Goal: Task Accomplishment & Management: Use online tool/utility

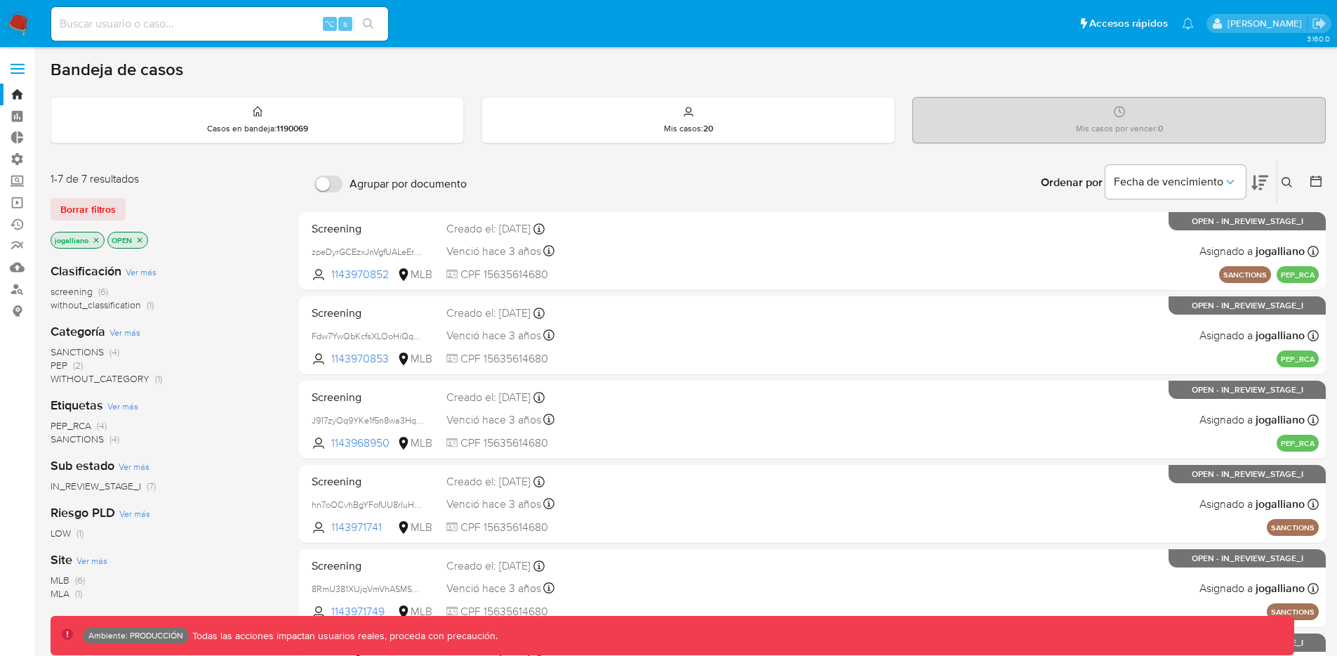
click at [246, 25] on input at bounding box center [219, 24] width 337 height 18
paste input "yNjZRaxOgI0t95aWzeJbNHun"
type input "yNjZRaxOgI0t95aWzeJbNHun"
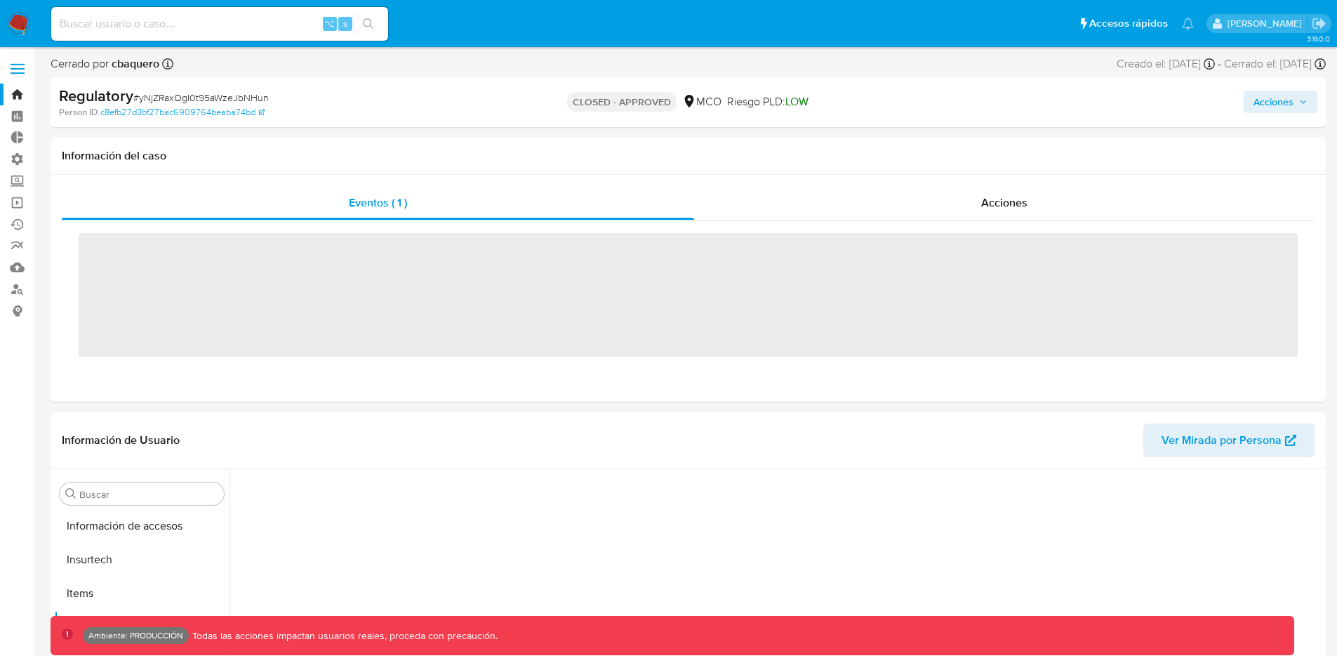
scroll to position [593, 0]
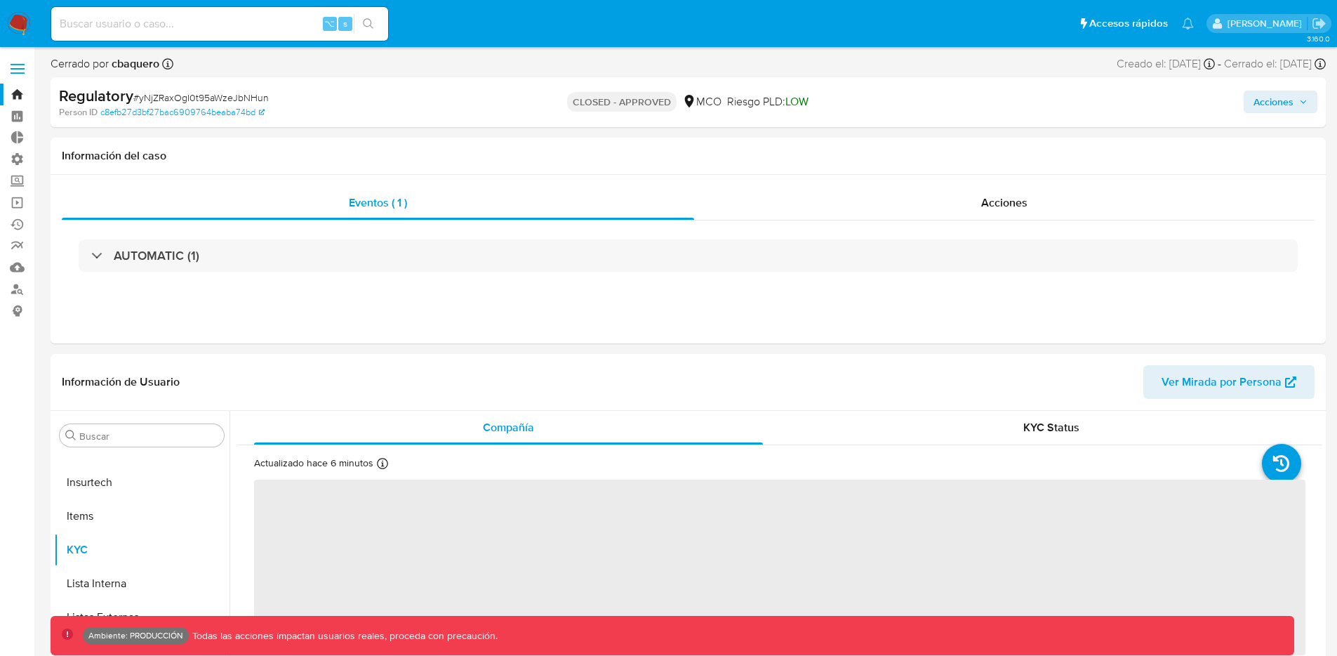
select select "10"
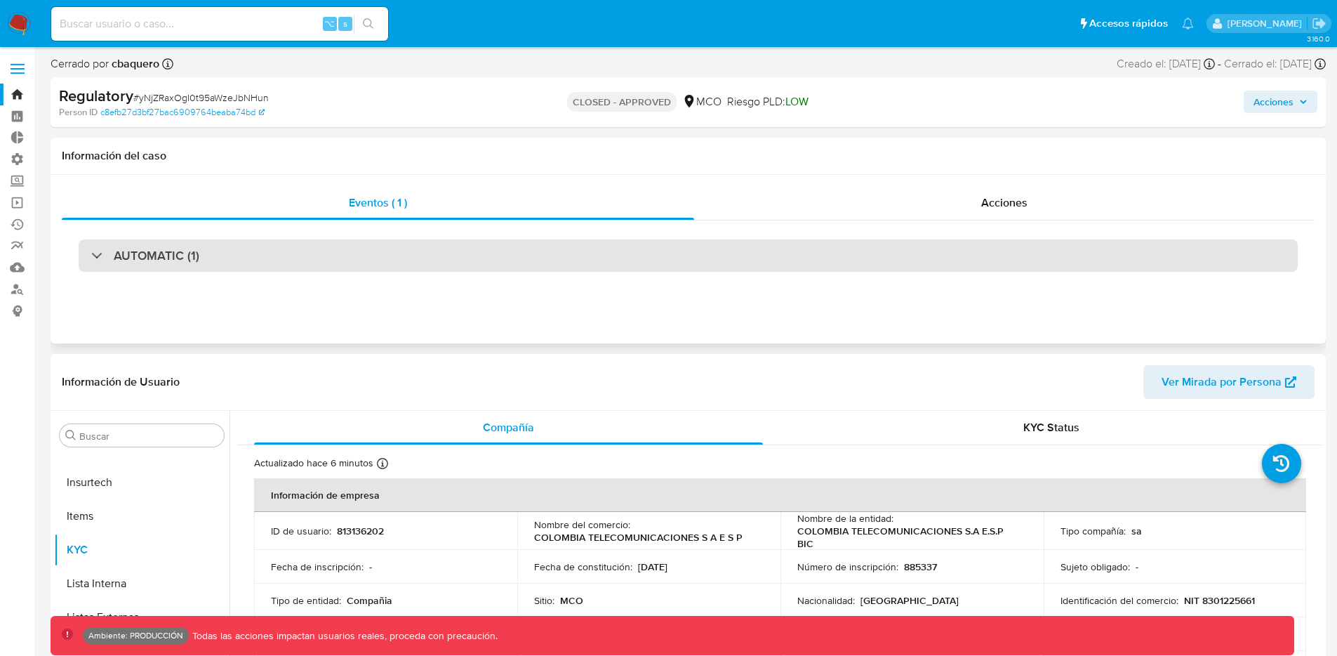
click at [91, 255] on div at bounding box center [91, 255] width 0 height 0
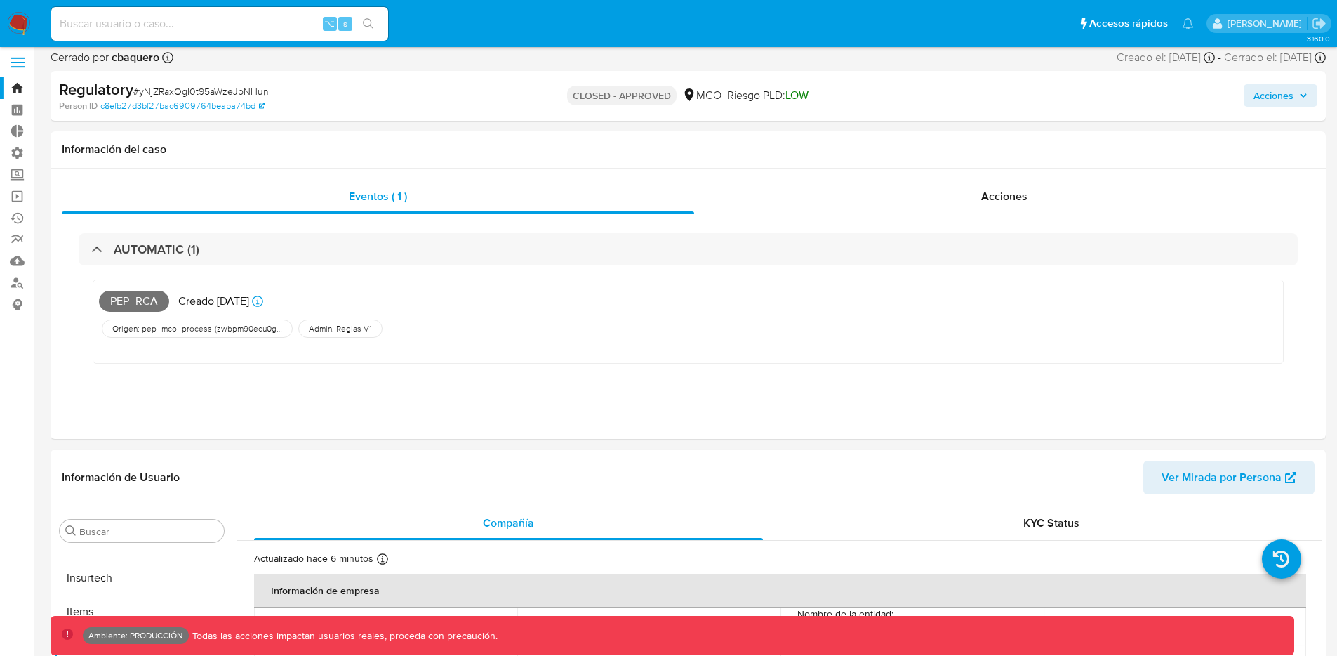
scroll to position [4, 0]
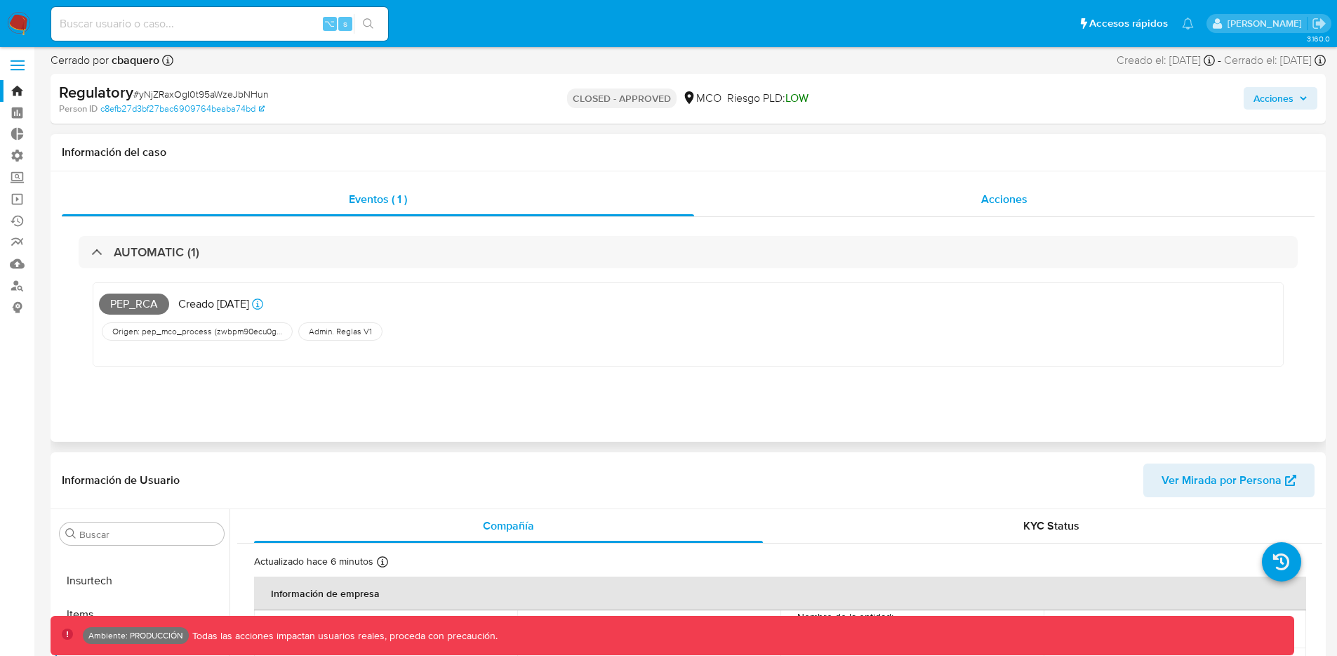
click at [1006, 196] on span "Acciones" at bounding box center [1004, 199] width 46 height 16
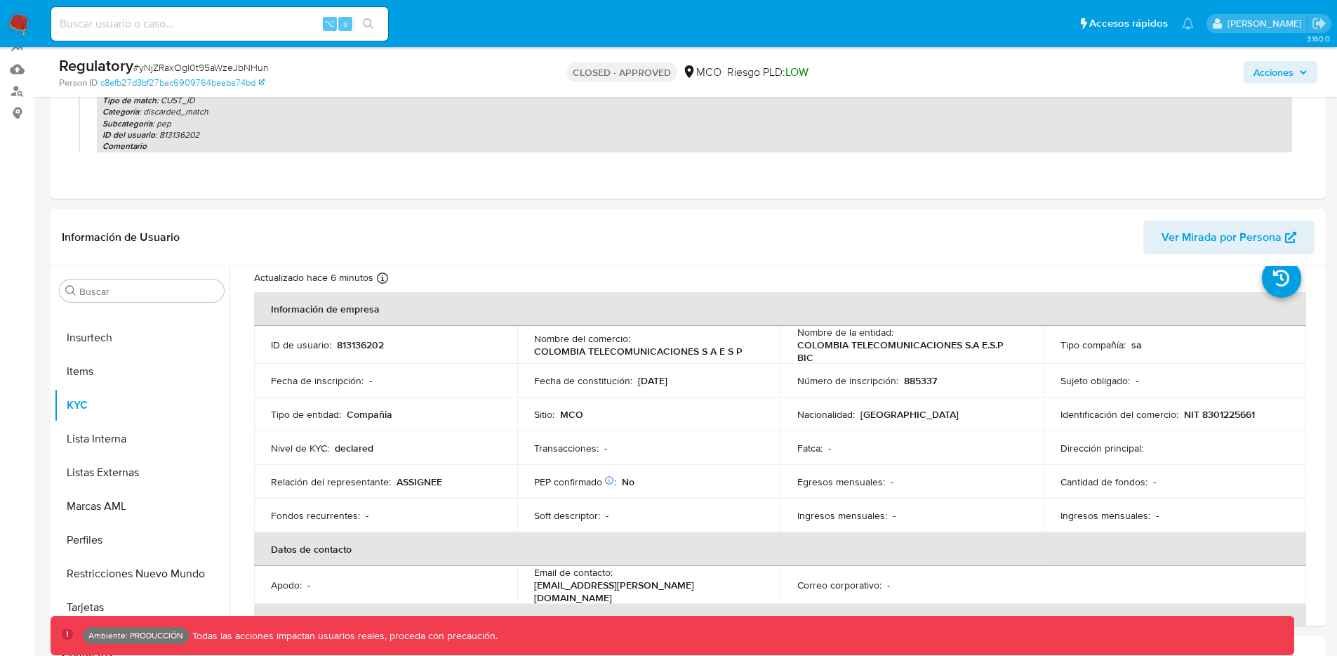
scroll to position [114, 0]
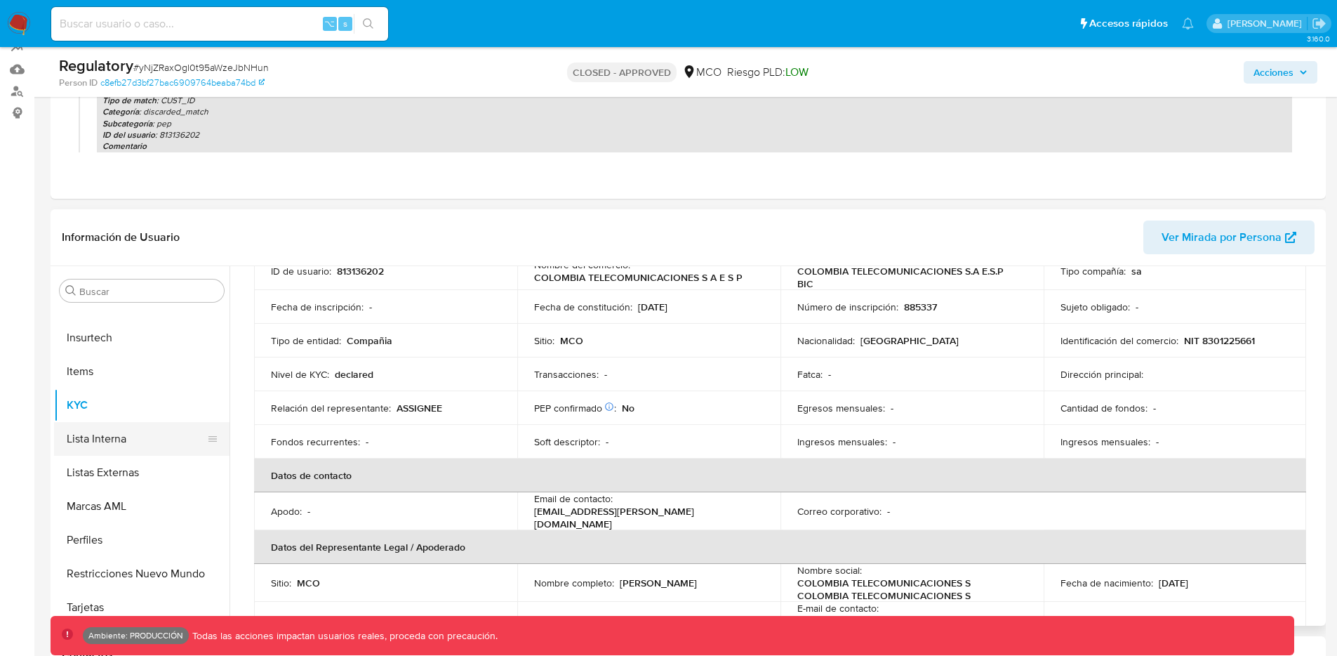
click at [114, 440] on button "Lista Interna" at bounding box center [136, 439] width 164 height 34
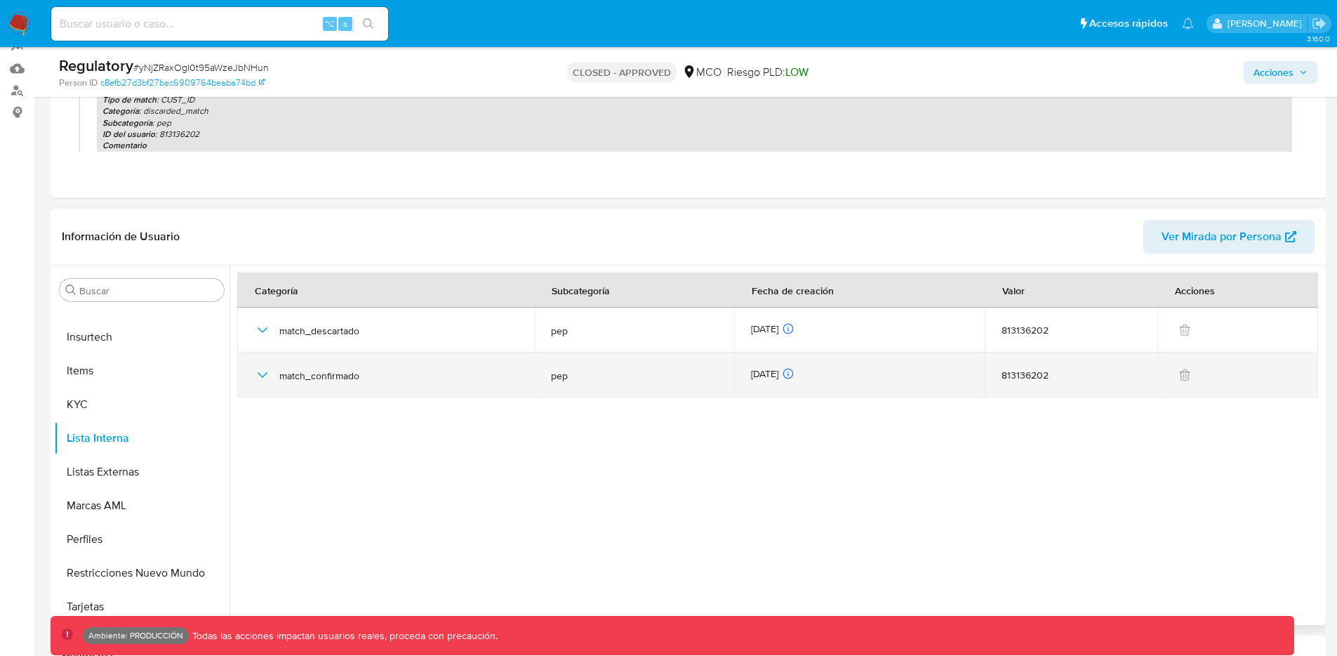
scroll to position [201, 0]
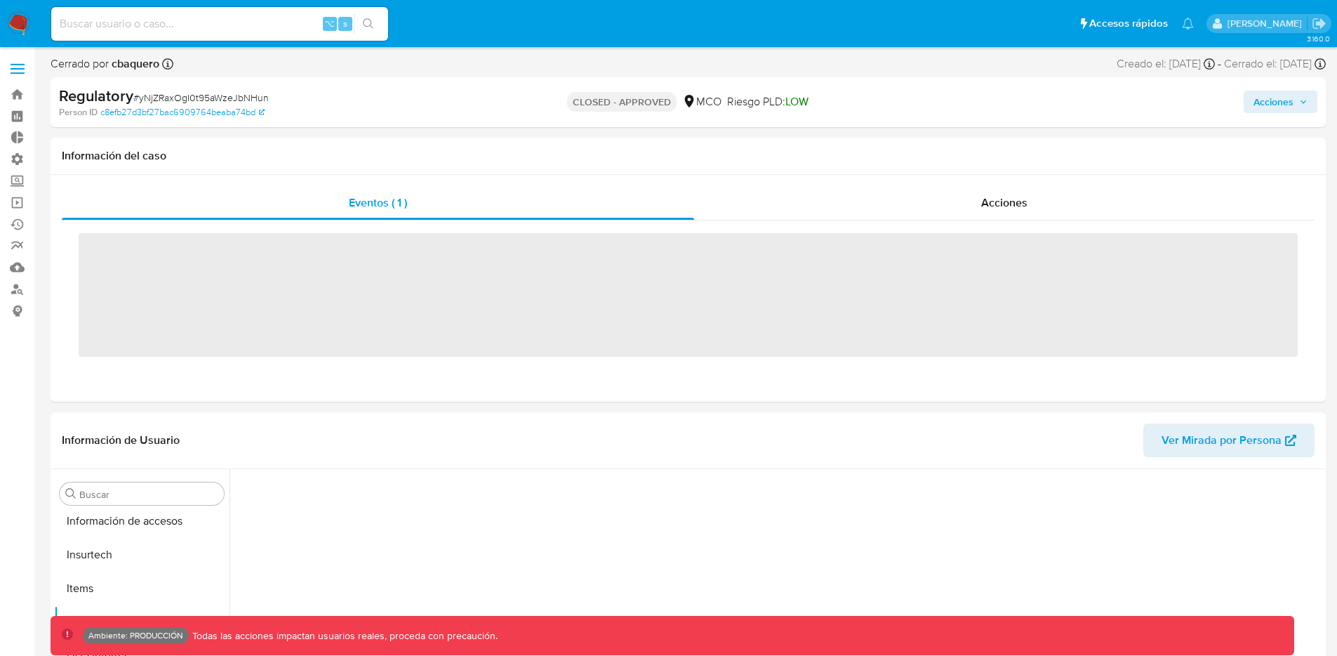
scroll to position [593, 0]
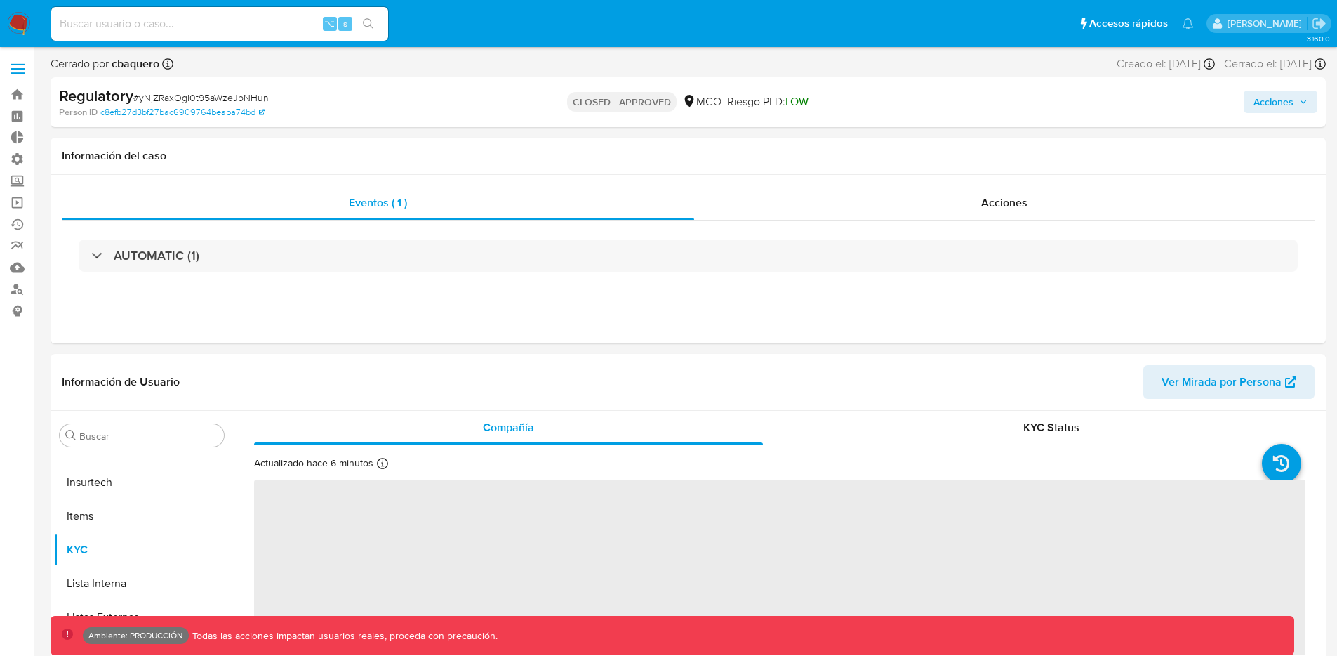
select select "10"
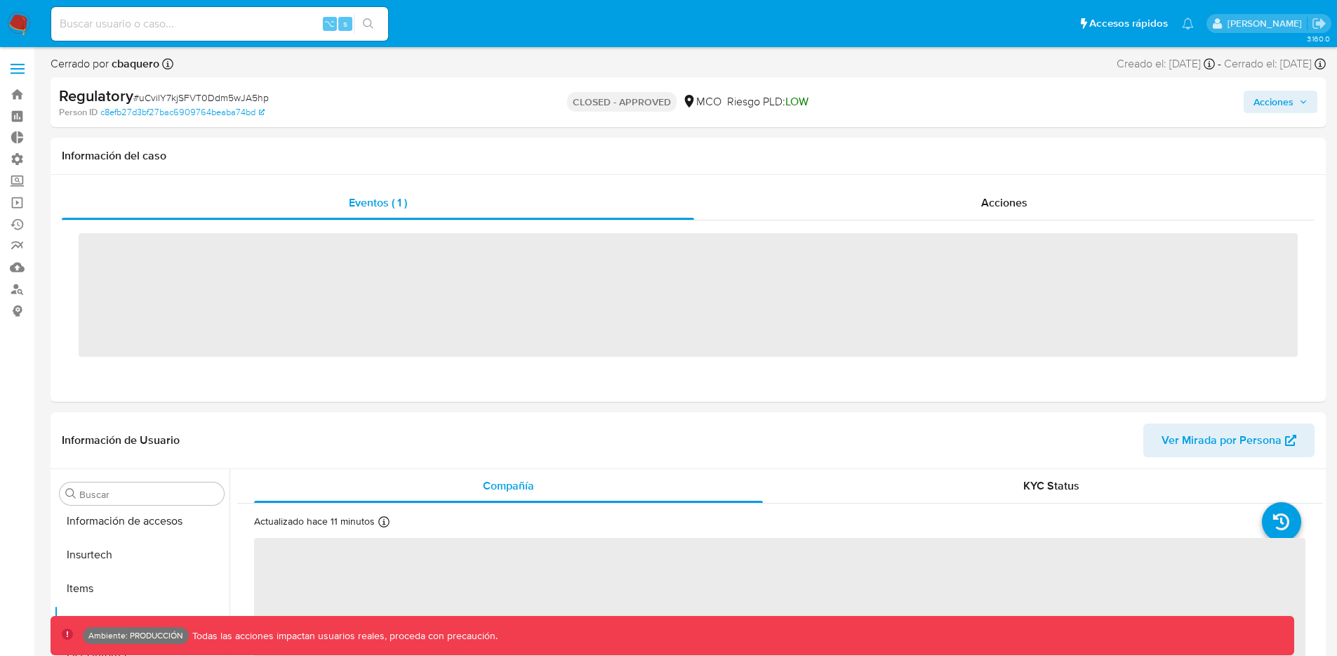
scroll to position [593, 0]
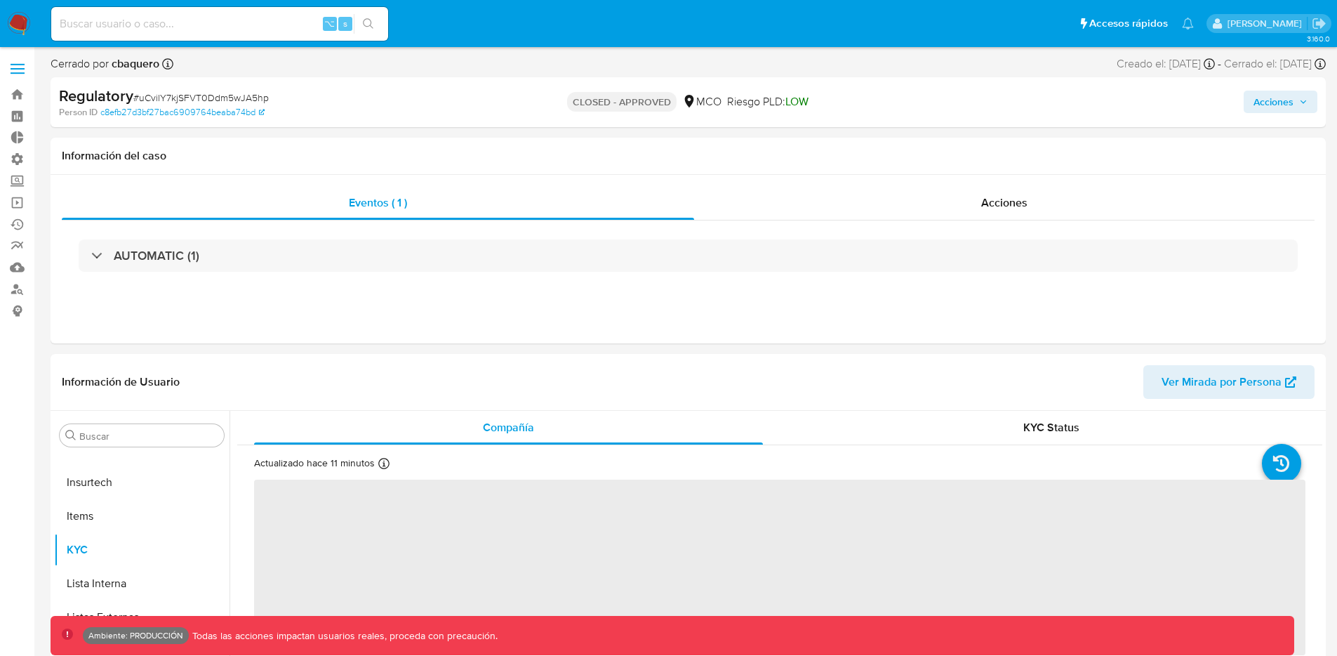
select select "10"
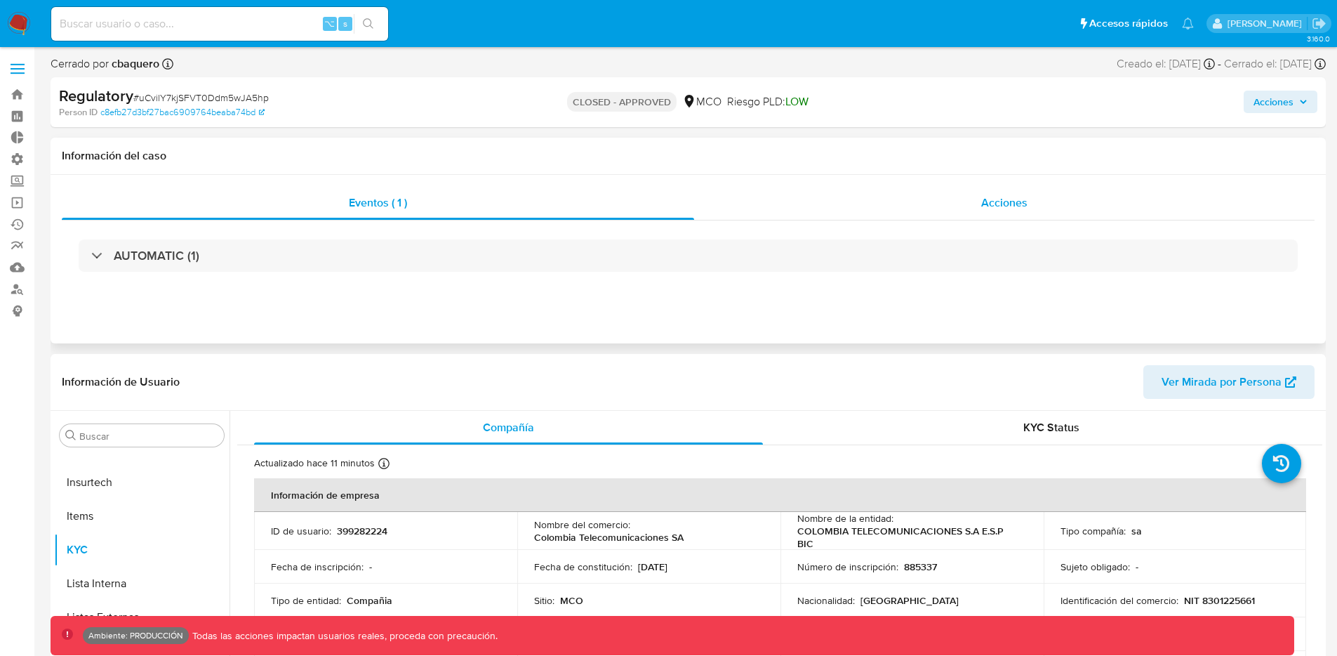
click at [1020, 206] on span "Acciones" at bounding box center [1004, 202] width 46 height 16
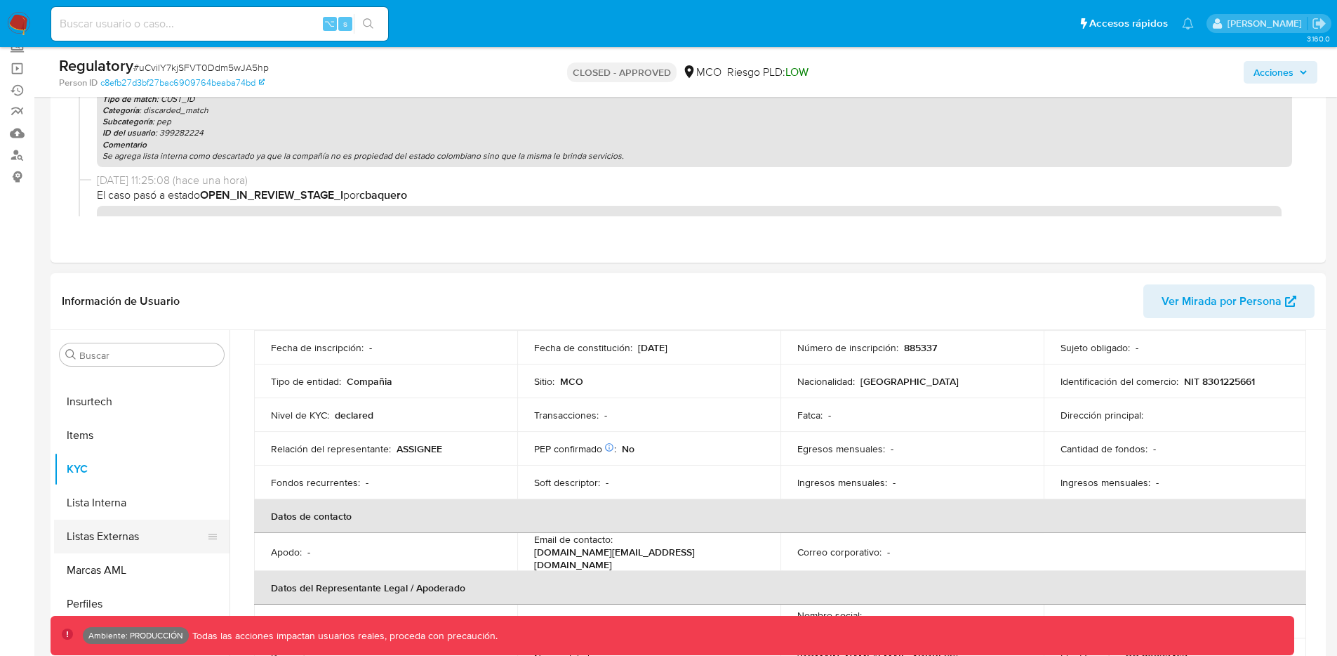
scroll to position [140, 0]
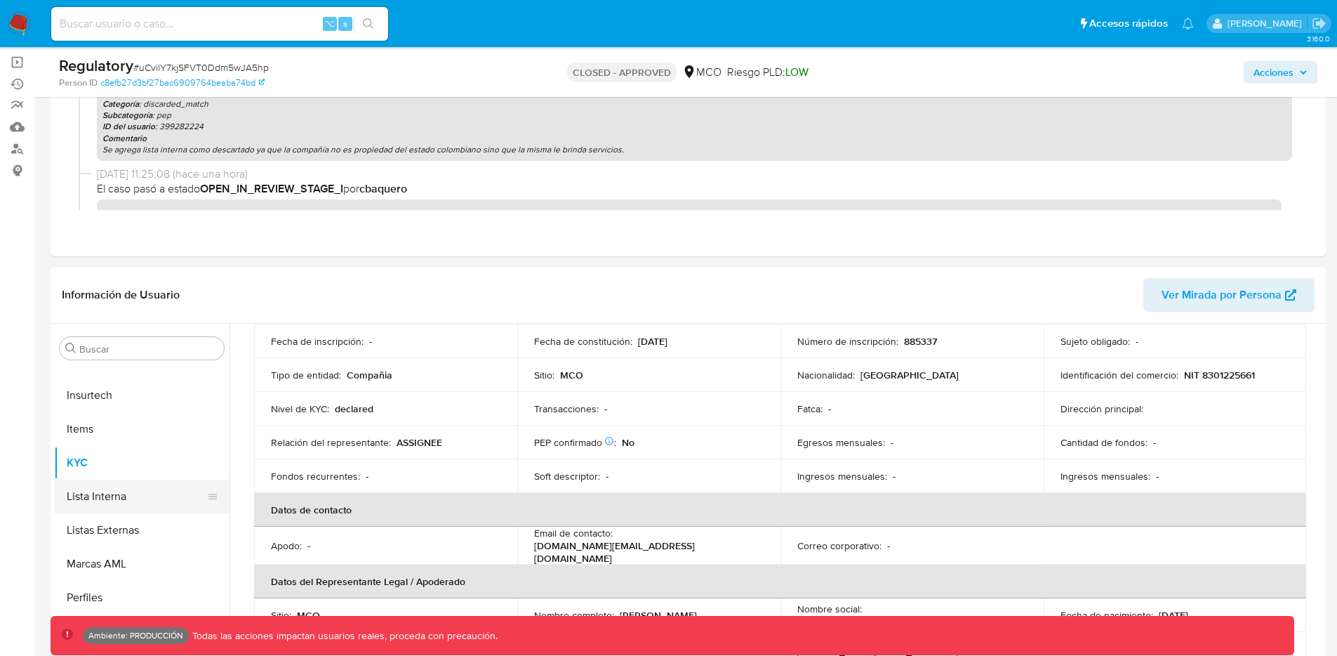
click at [142, 496] on button "Lista Interna" at bounding box center [136, 496] width 164 height 34
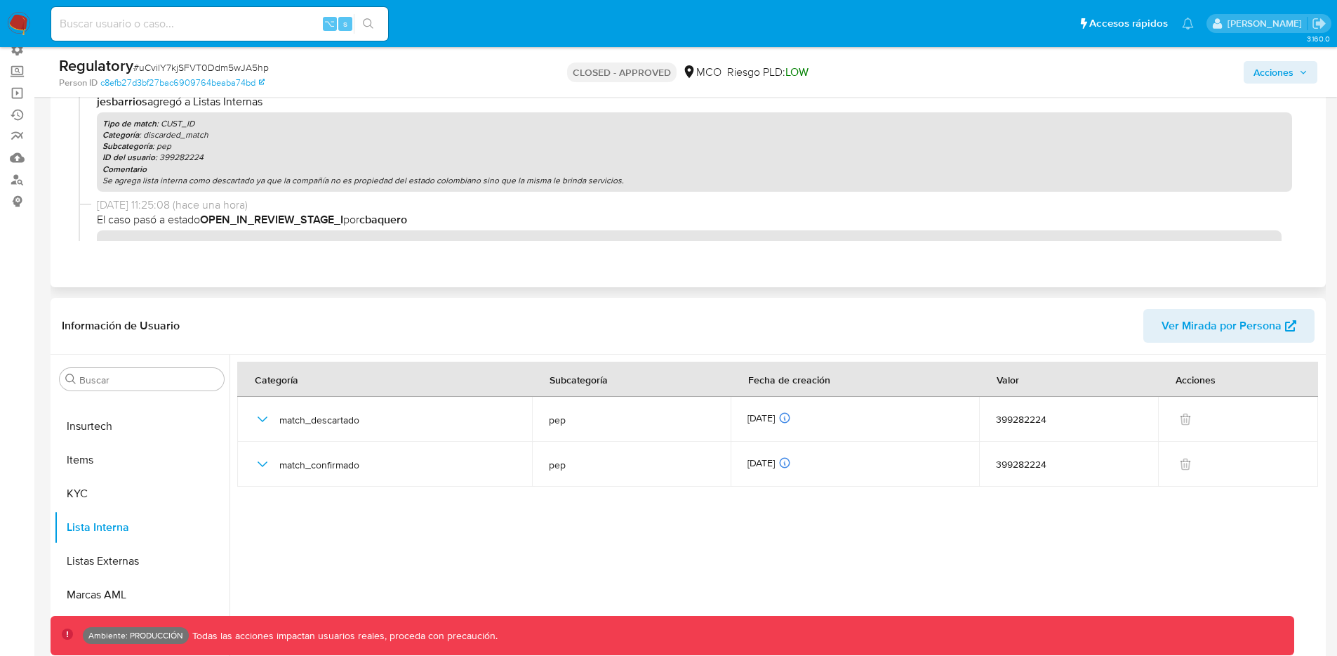
scroll to position [107, 0]
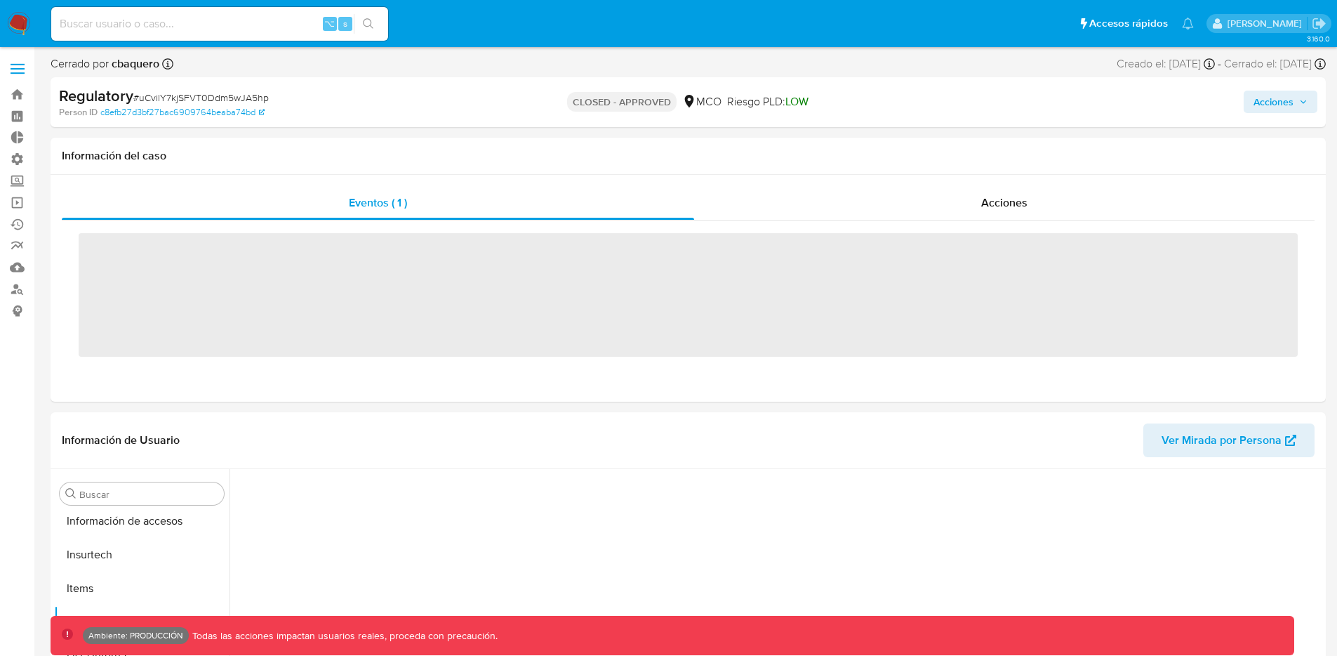
scroll to position [593, 0]
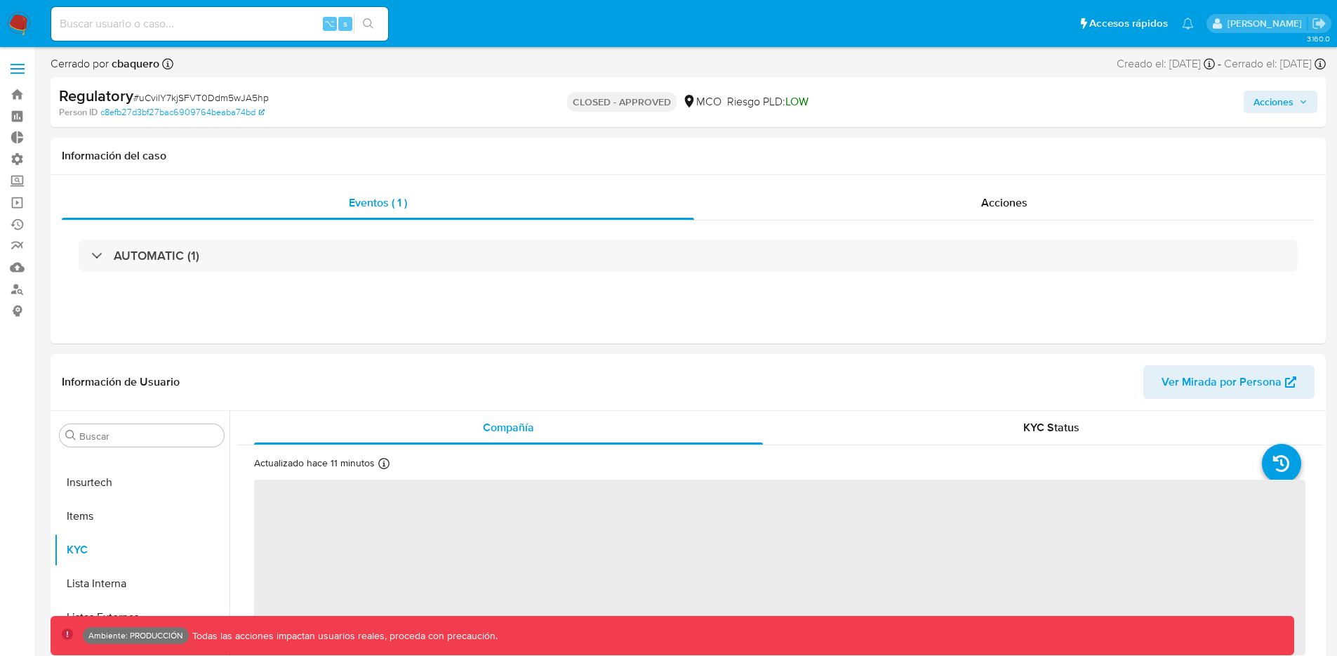
select select "10"
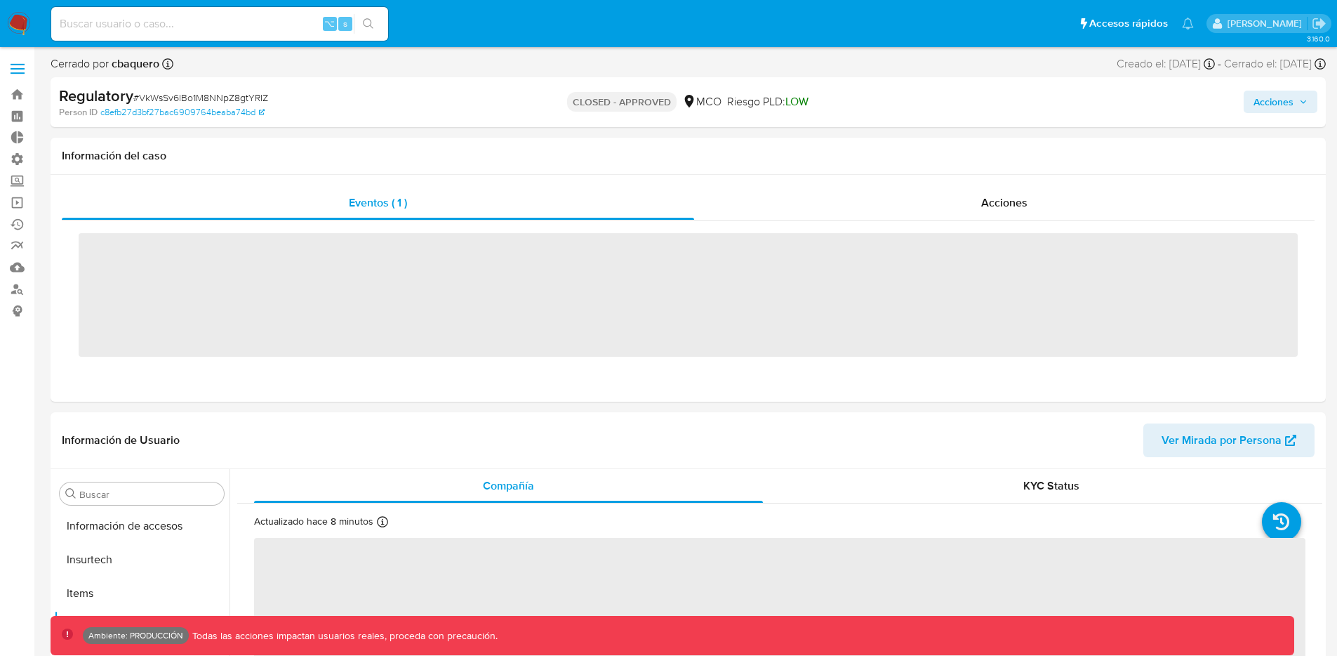
scroll to position [593, 0]
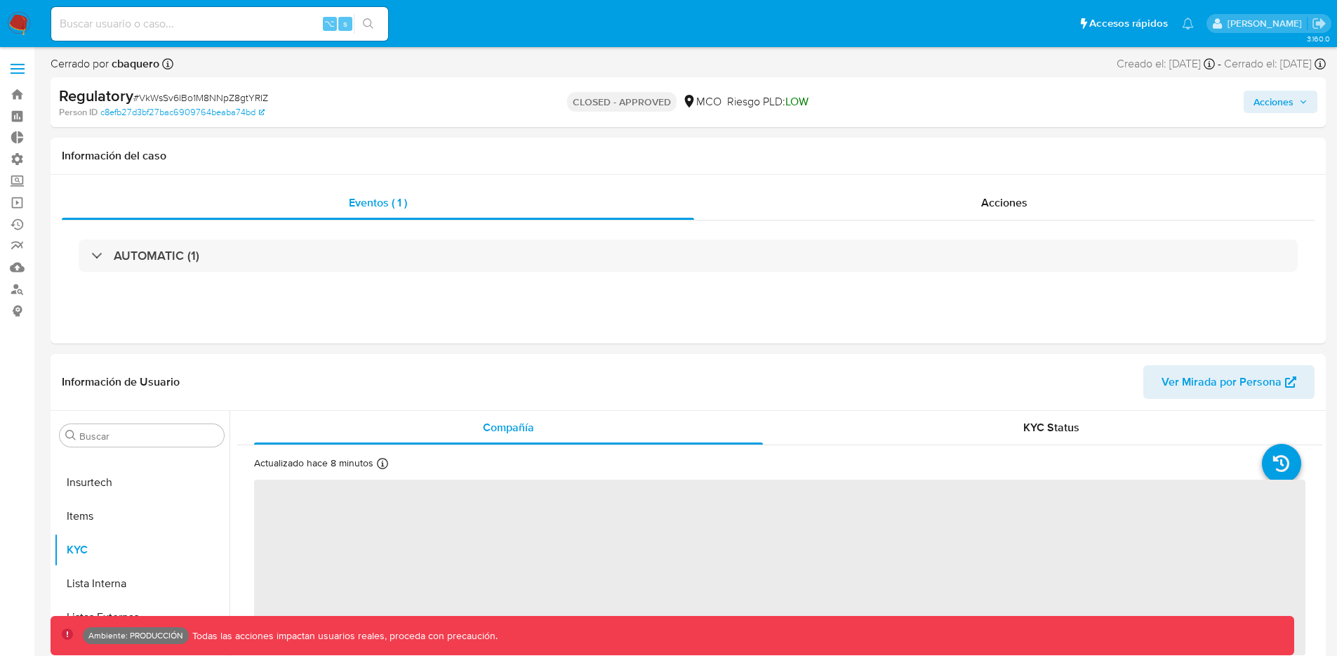
select select "10"
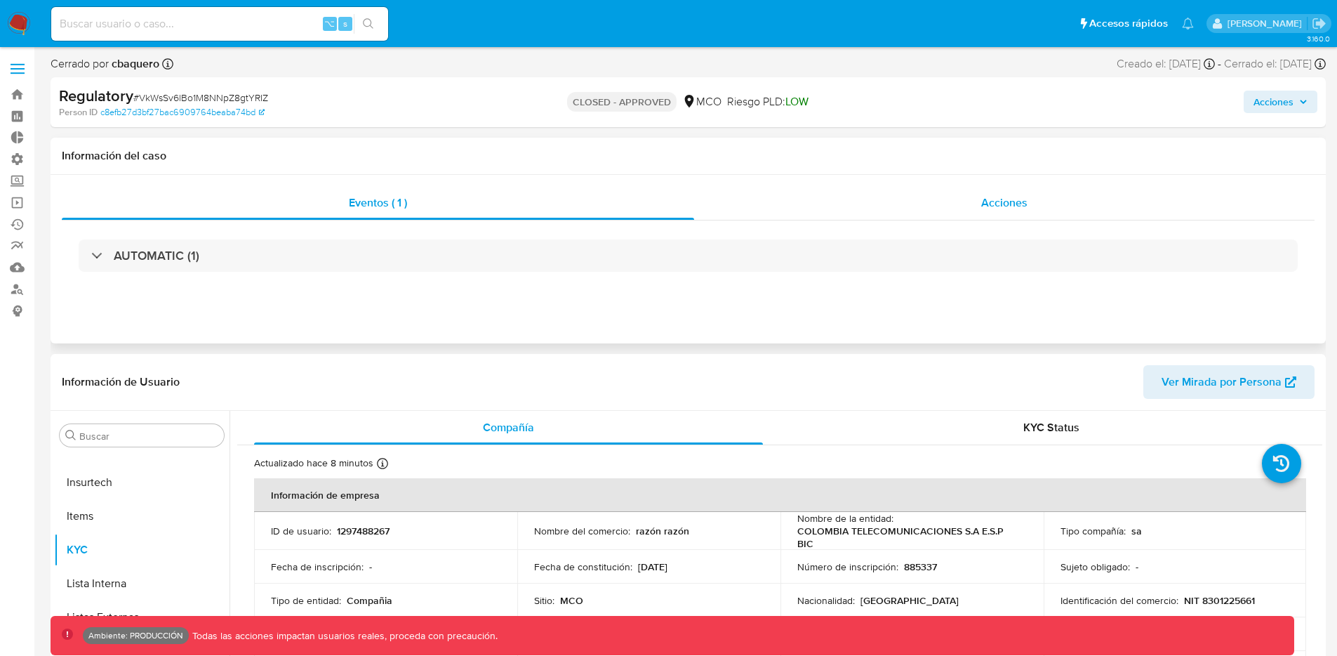
click at [1016, 201] on span "Acciones" at bounding box center [1004, 202] width 46 height 16
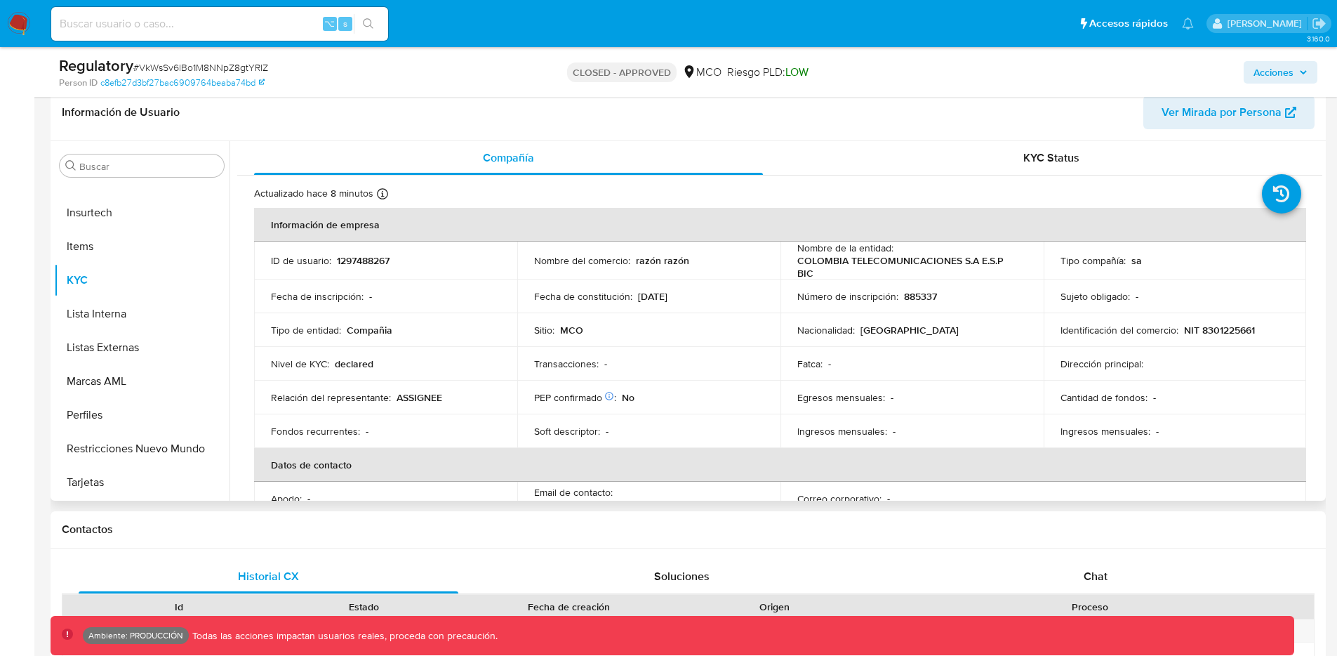
scroll to position [459, 0]
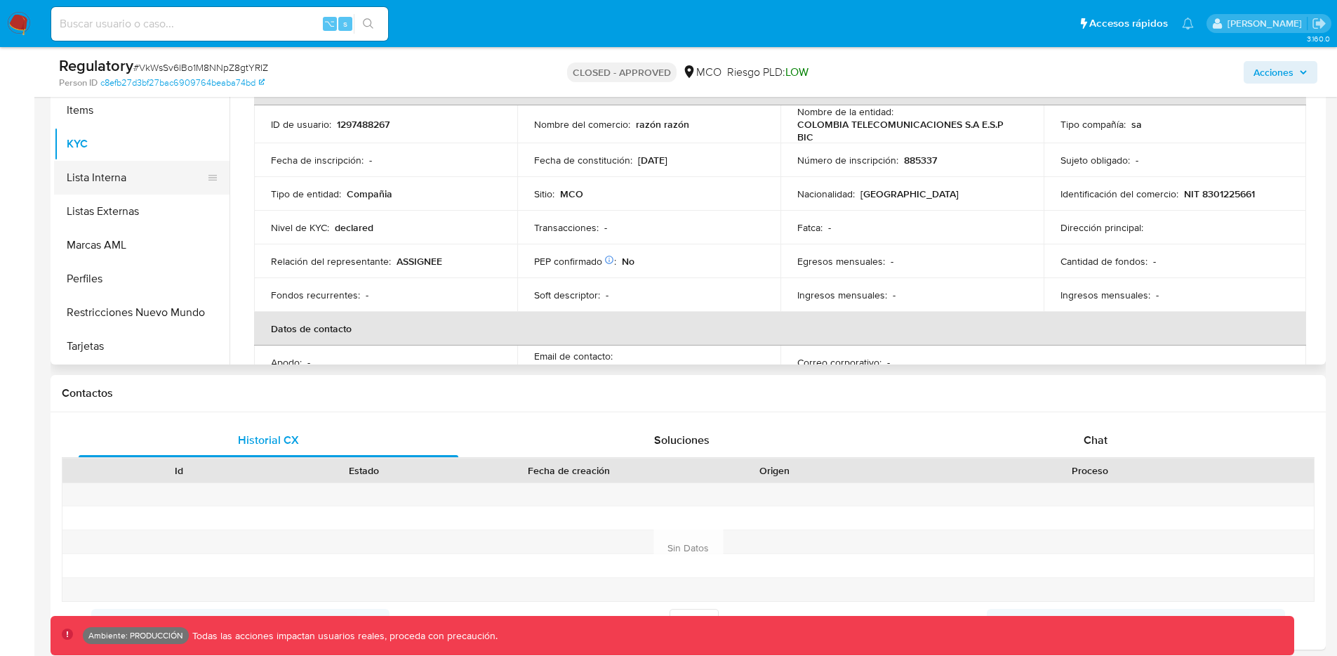
click at [126, 178] on button "Lista Interna" at bounding box center [136, 178] width 164 height 34
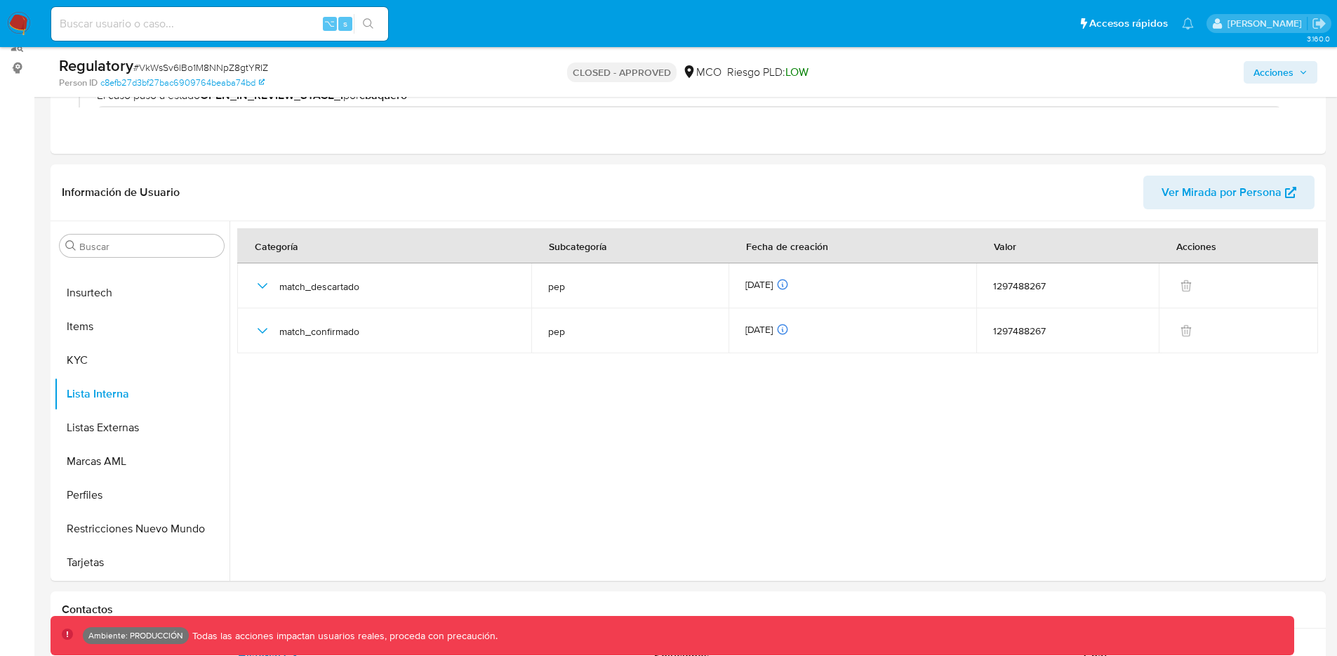
scroll to position [246, 0]
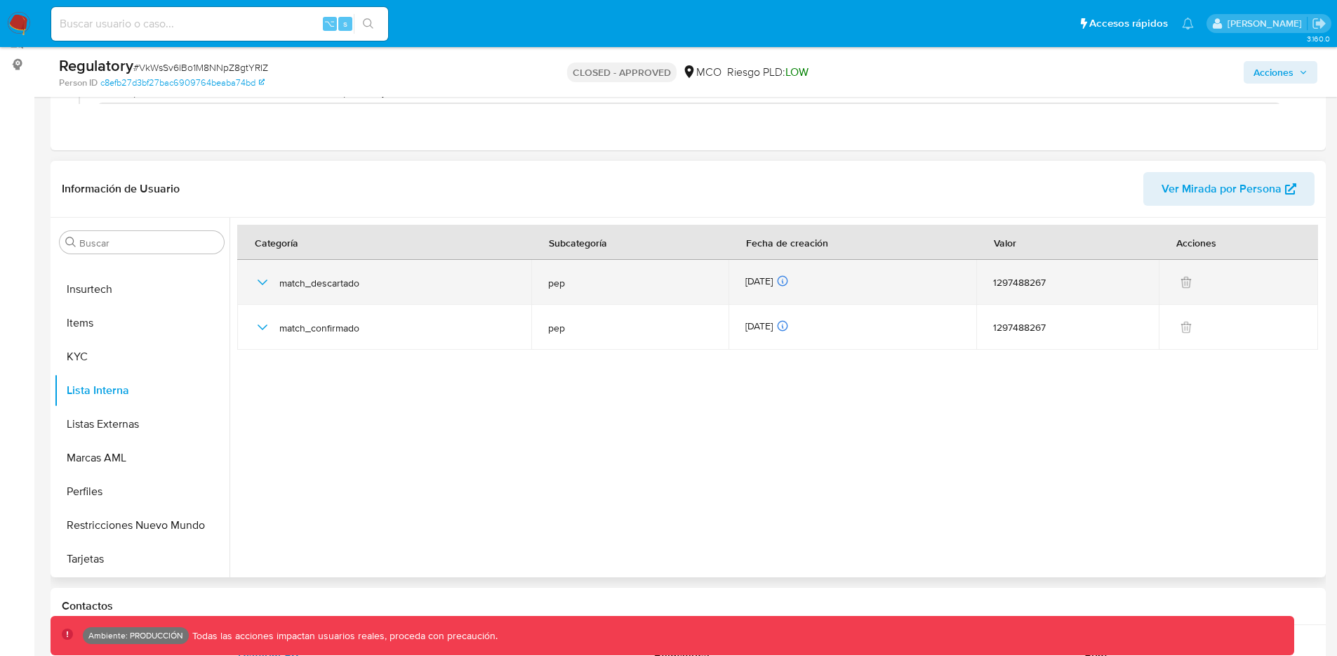
click at [262, 281] on icon "button" at bounding box center [262, 282] width 17 height 17
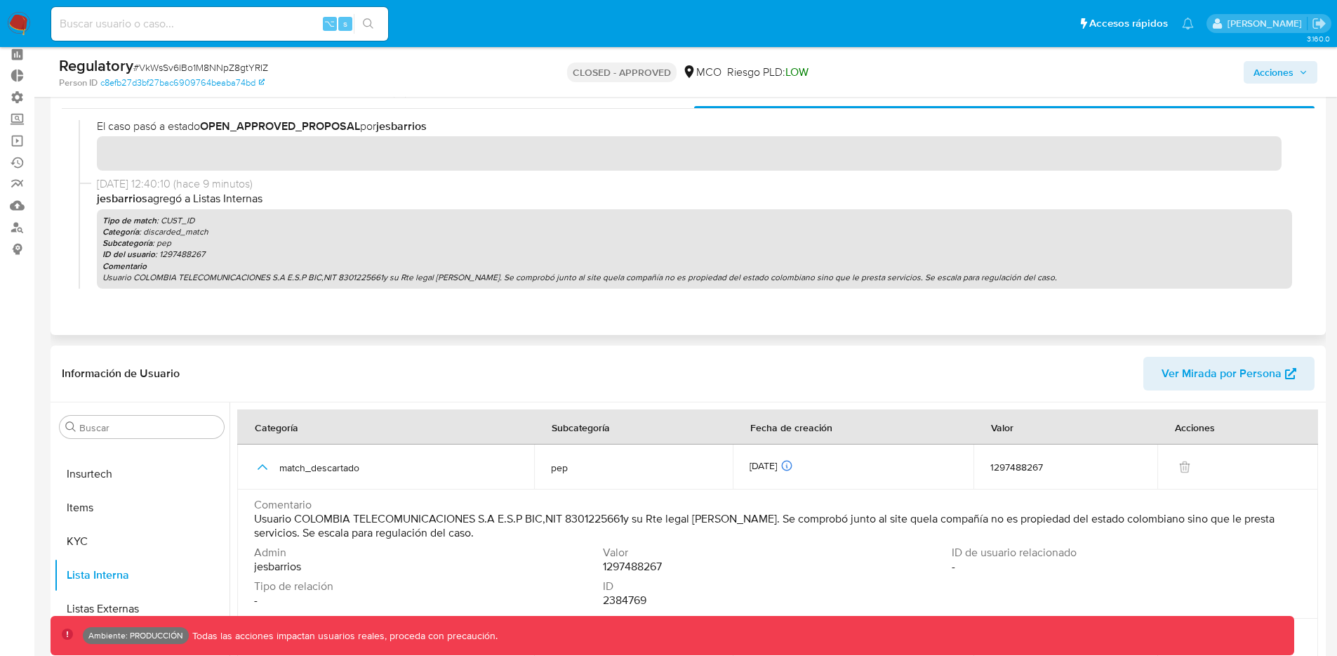
scroll to position [102, 0]
